Goal: Register for event/course

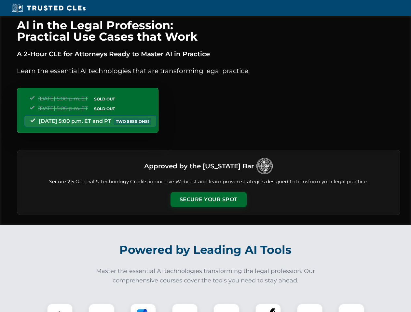
click at [208, 200] on button "Secure Your Spot" at bounding box center [208, 199] width 76 height 15
click at [60, 308] on img at bounding box center [59, 316] width 19 height 19
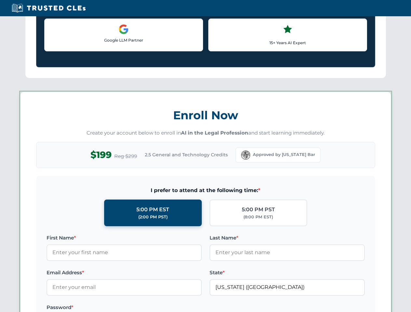
click at [143, 308] on label "Password *" at bounding box center [124, 308] width 155 height 8
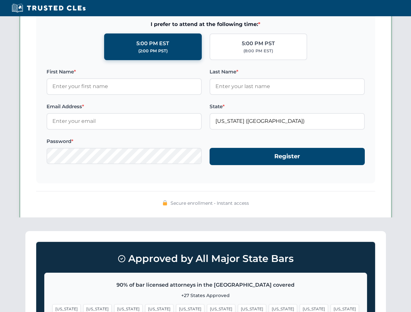
click at [300, 308] on span "[US_STATE]" at bounding box center [314, 308] width 28 height 9
